Goal: Information Seeking & Learning: Learn about a topic

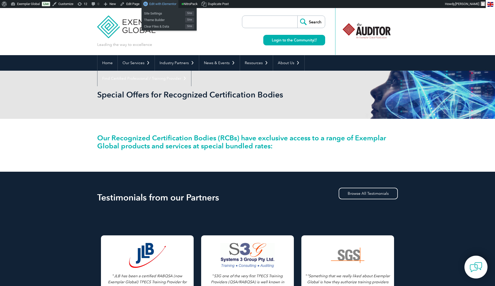
click at [165, 4] on span "Edit with Elementor" at bounding box center [162, 4] width 27 height 4
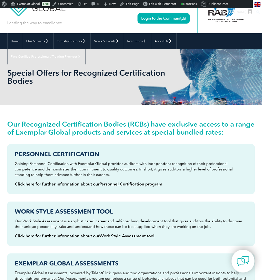
scroll to position [22, 0]
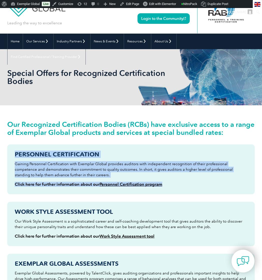
drag, startPoint x: 15, startPoint y: 155, endPoint x: 76, endPoint y: 172, distance: 64.0
click at [165, 185] on div "Personnel Certification Gaining Personnel Certification with Exemplar Global pr…" at bounding box center [131, 169] width 248 height 50
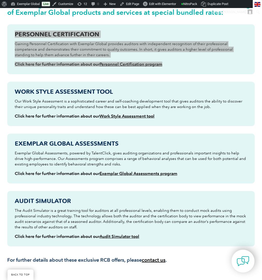
scroll to position [143, 0]
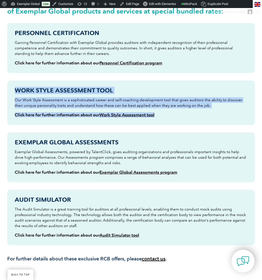
drag, startPoint x: 15, startPoint y: 89, endPoint x: 163, endPoint y: 118, distance: 150.8
click at [163, 118] on div "Work Style Assessment tool Our Work Style Assessment is a sophisticated career …" at bounding box center [131, 102] width 248 height 44
copy div "Work Style Assessment tool Our Work Style Assessment is a sophisticated career …"
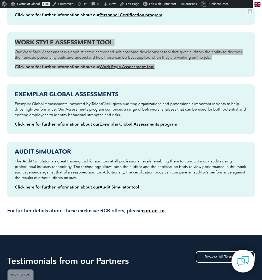
scroll to position [232, 0]
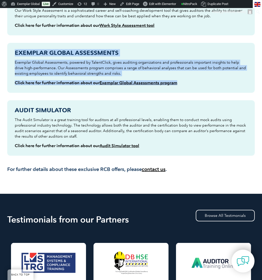
drag, startPoint x: 16, startPoint y: 51, endPoint x: 196, endPoint y: 84, distance: 183.1
click at [196, 84] on div "Exemplar Global Assessments Exemplar Global Assessments, powered by TalentClick…" at bounding box center [131, 68] width 248 height 50
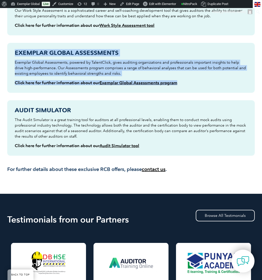
copy div "Exemplar Global Assessments Exemplar Global Assessments, powered by TalentClick…"
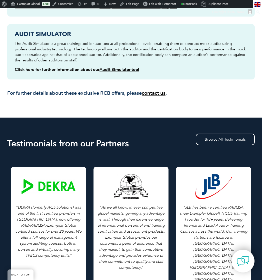
scroll to position [309, 0]
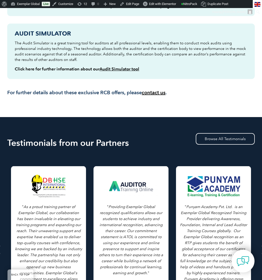
click at [10, 93] on h3 "For further details about these exclusive RCB offers, please contact us ." at bounding box center [131, 92] width 248 height 6
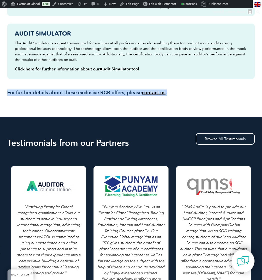
drag, startPoint x: 8, startPoint y: 92, endPoint x: 187, endPoint y: 93, distance: 179.3
click at [187, 93] on h3 "For further details about these exclusive RCB offers, please contact us ." at bounding box center [131, 92] width 248 height 6
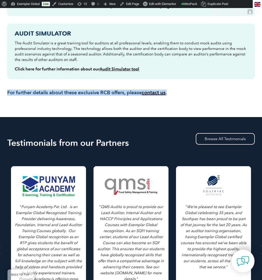
copy h3 "For further details about these exclusive RCB offers, please contact us ."
